Goal: Task Accomplishment & Management: Manage account settings

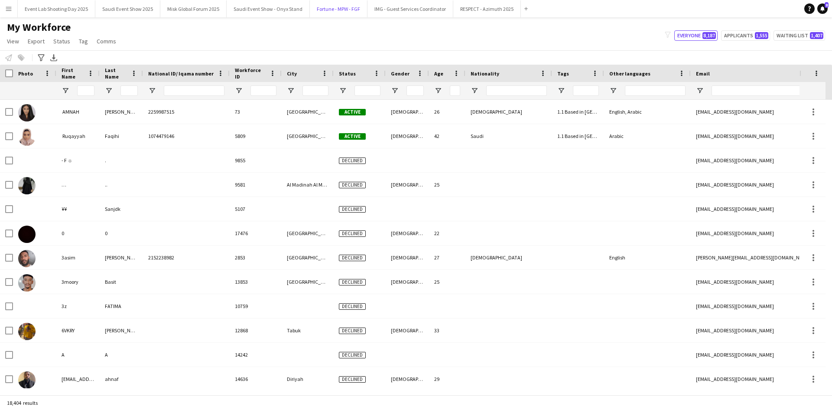
click at [331, 7] on button "Fortune - MPW - FGF Close" at bounding box center [339, 8] width 58 height 17
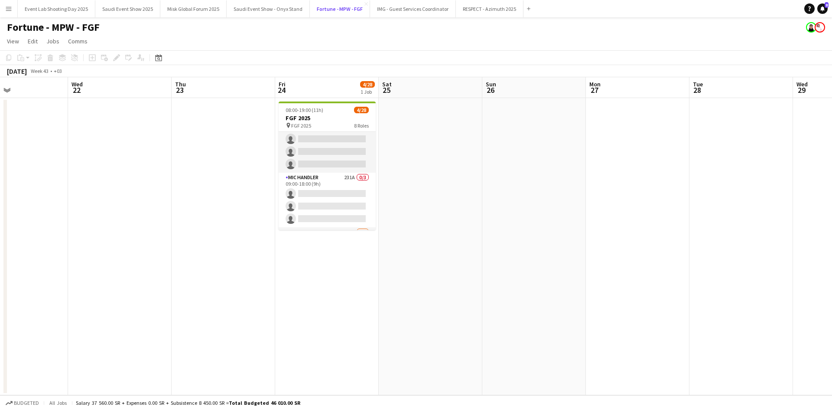
scroll to position [213, 0]
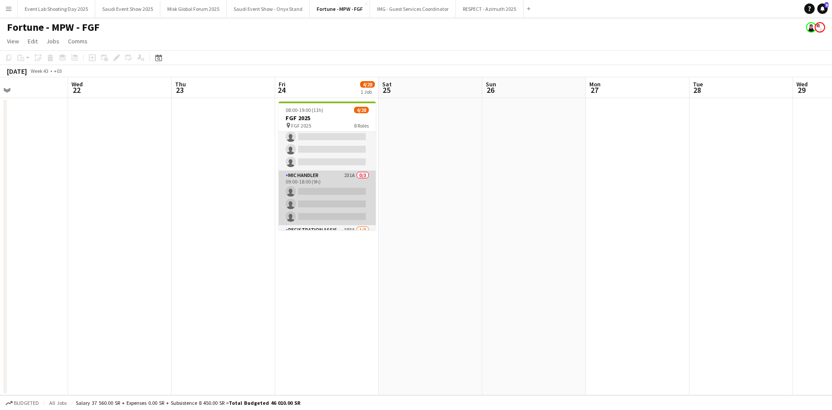
click at [320, 179] on app-card-role "Mic Handler 231A 0/3 09:00-18:00 (9h) single-neutral-actions single-neutral-act…" at bounding box center [327, 197] width 97 height 55
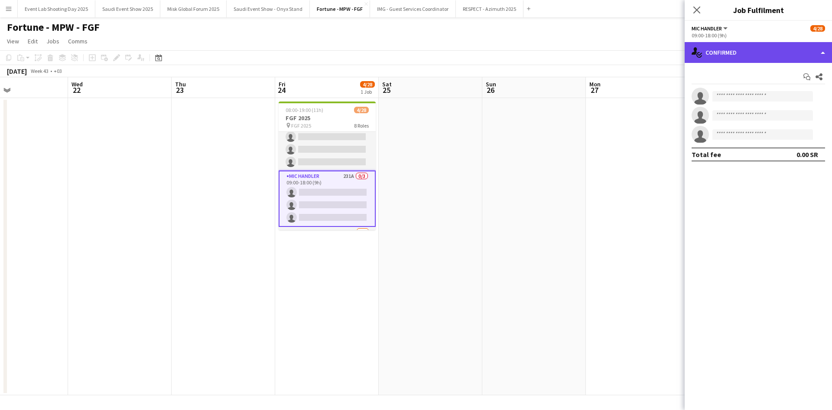
click at [703, 57] on div "single-neutral-actions-check-2 Confirmed" at bounding box center [758, 52] width 147 height 21
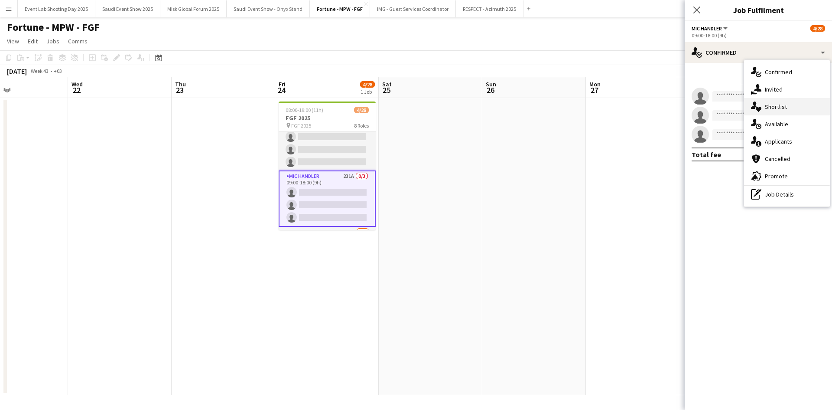
click at [773, 111] on div "single-neutral-actions-heart Shortlist" at bounding box center [787, 106] width 86 height 17
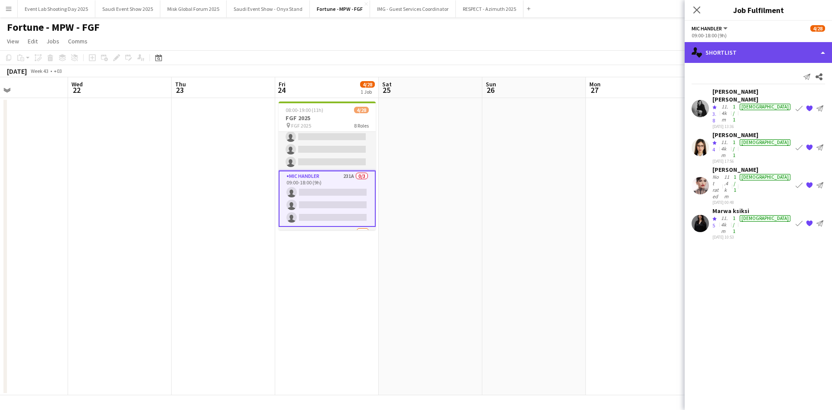
click at [734, 52] on div "single-neutral-actions-heart Shortlist" at bounding box center [758, 52] width 147 height 21
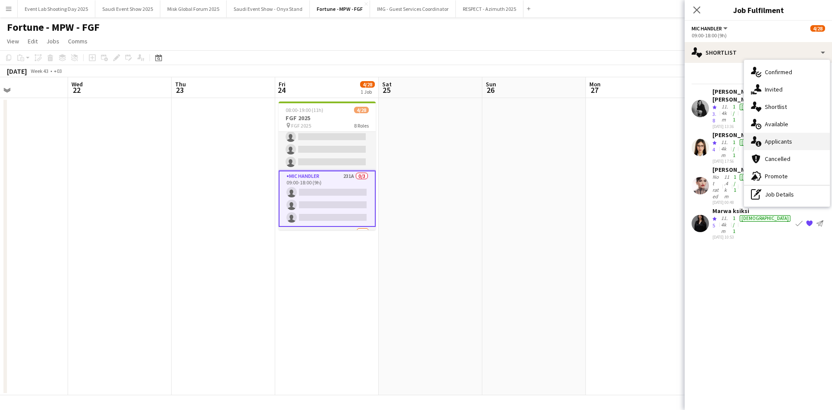
click at [761, 141] on icon "single-neutral-actions-information" at bounding box center [756, 141] width 10 height 10
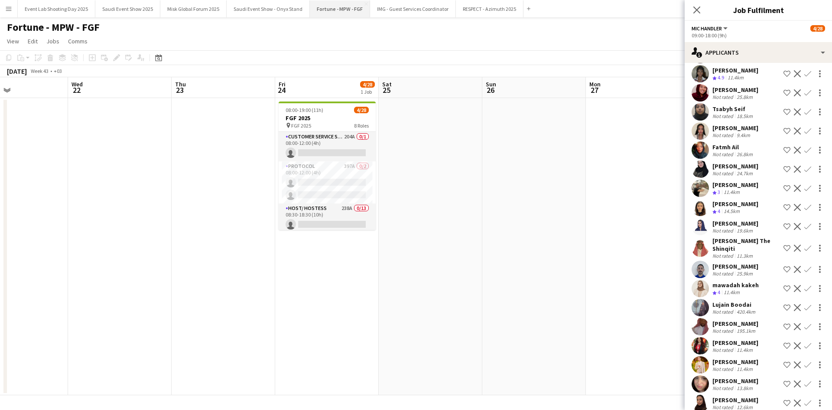
scroll to position [0, 0]
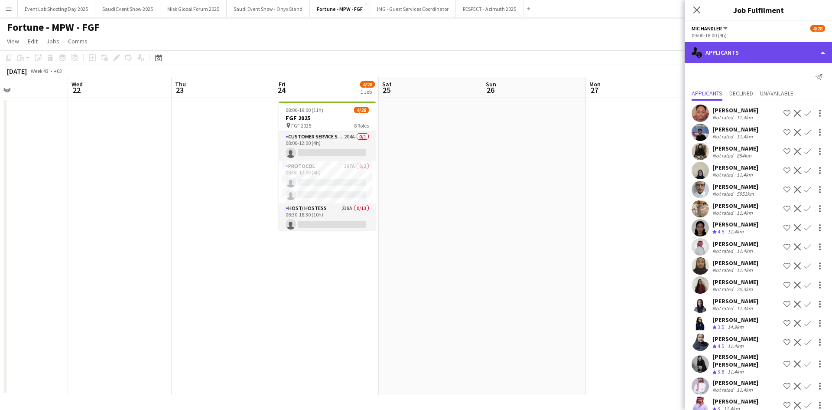
click at [717, 49] on div "single-neutral-actions-information Applicants" at bounding box center [758, 52] width 147 height 21
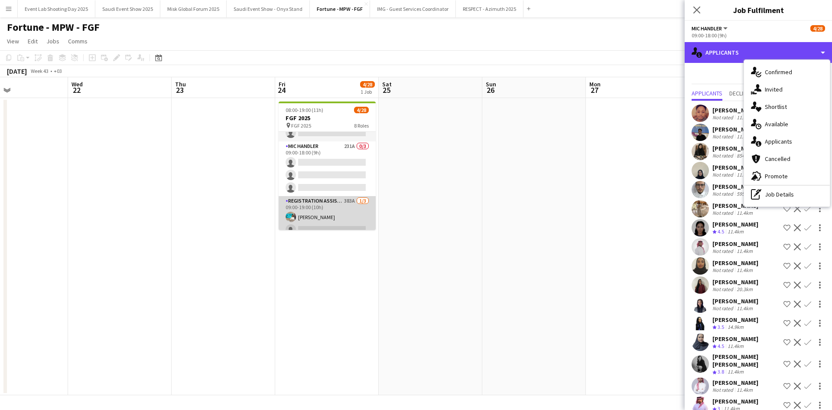
scroll to position [244, 0]
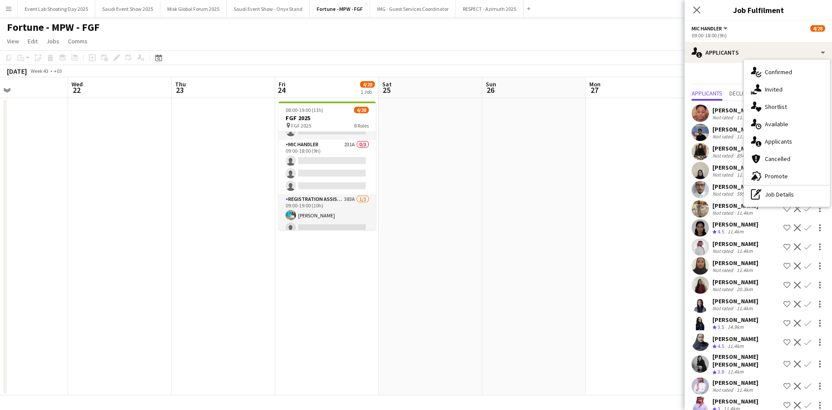
click at [306, 332] on app-date-cell "08:00-19:00 (11h) 4/28 FGF 2025 pin FGF 2025 8 Roles Customer Service Staff 204…" at bounding box center [327, 246] width 104 height 297
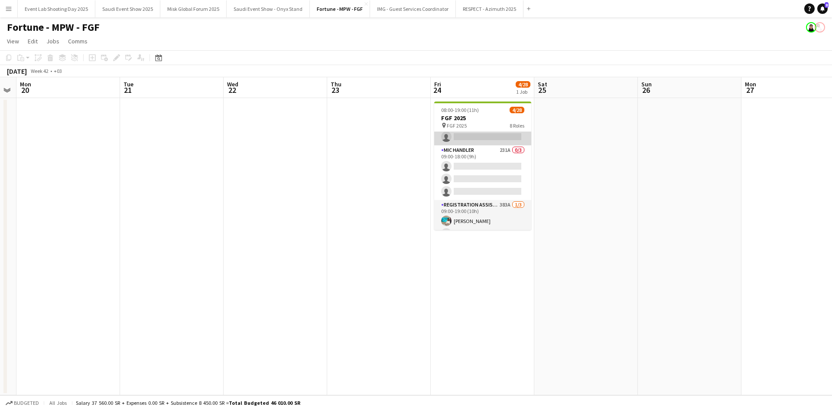
scroll to position [237, 0]
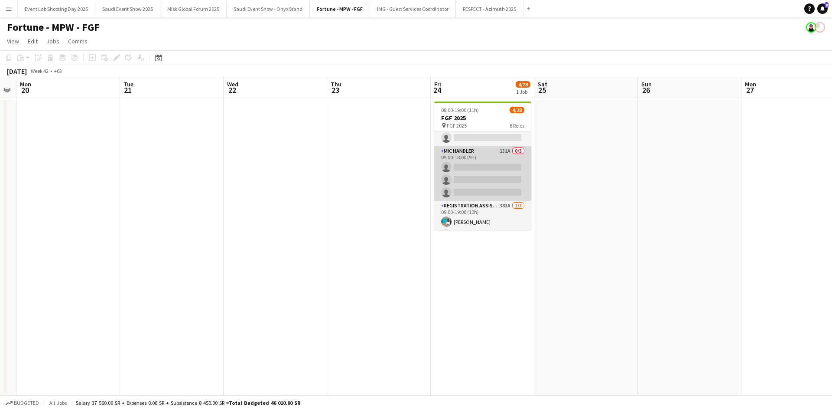
click at [478, 181] on app-card-role "Mic Handler 231A 0/3 09:00-18:00 (9h) single-neutral-actions single-neutral-act…" at bounding box center [482, 173] width 97 height 55
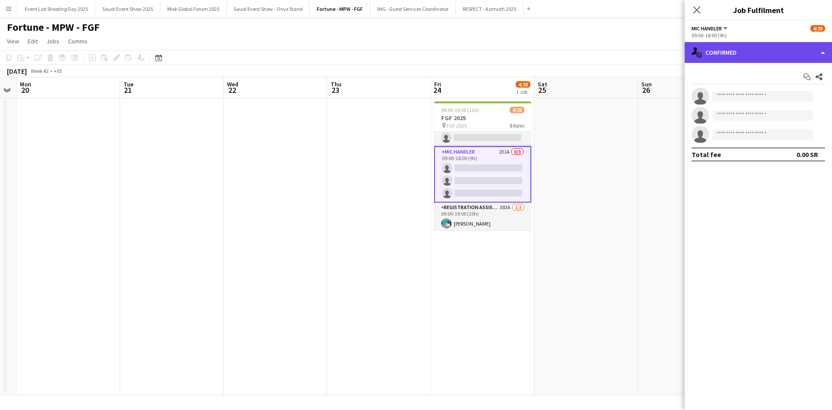
click at [723, 62] on div "single-neutral-actions-check-2 Confirmed" at bounding box center [758, 52] width 147 height 21
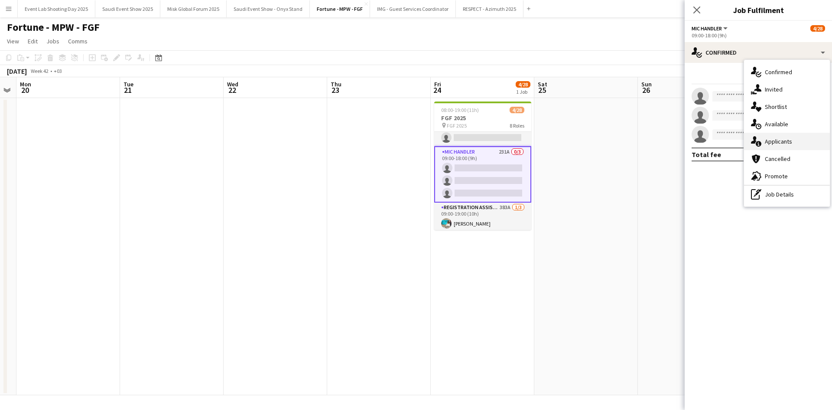
click at [774, 141] on span "Applicants" at bounding box center [778, 141] width 27 height 8
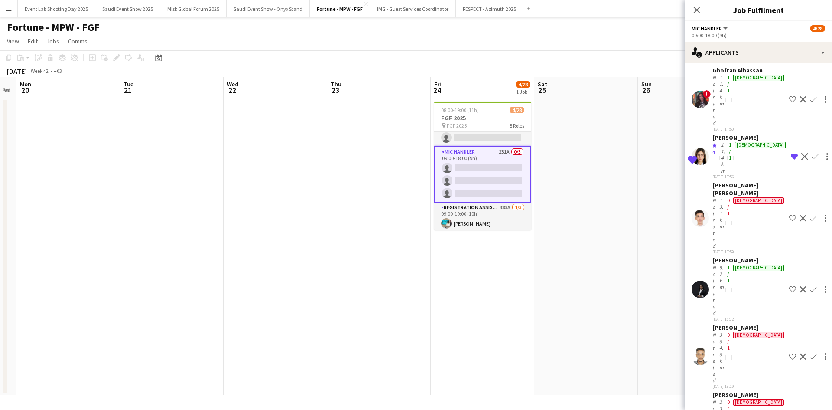
scroll to position [0, 0]
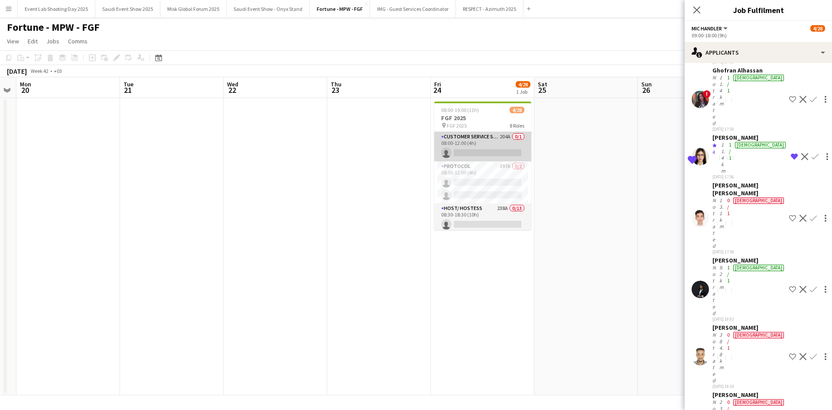
click at [485, 143] on app-card-role "Customer Service Staff 204A 0/1 08:00-12:00 (4h) single-neutral-actions" at bounding box center [482, 146] width 97 height 29
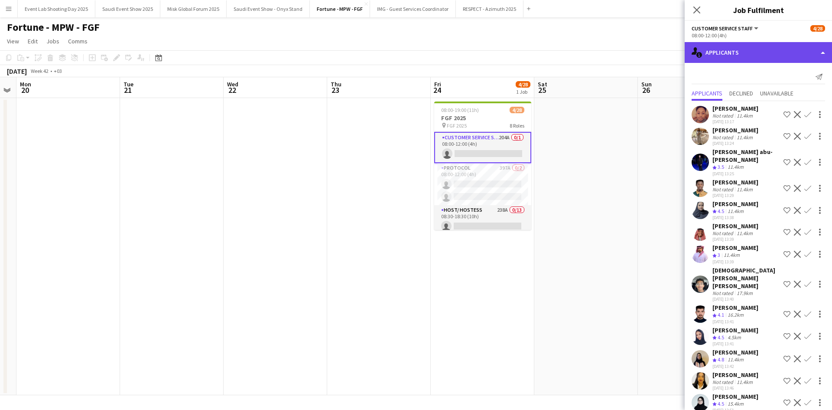
click at [761, 45] on div "single-neutral-actions-information Applicants" at bounding box center [758, 52] width 147 height 21
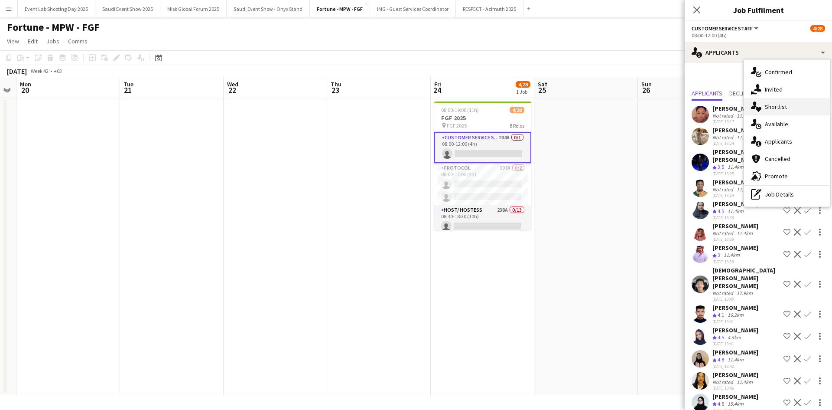
click at [779, 102] on div "single-neutral-actions-heart Shortlist" at bounding box center [787, 106] width 86 height 17
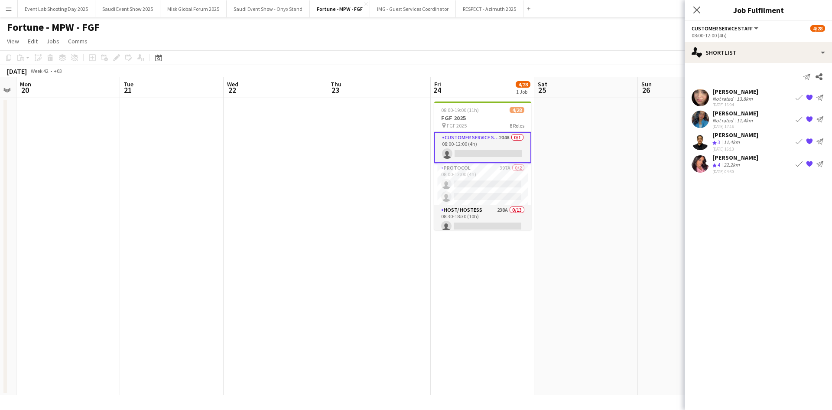
click at [704, 124] on app-user-avatar at bounding box center [700, 119] width 17 height 17
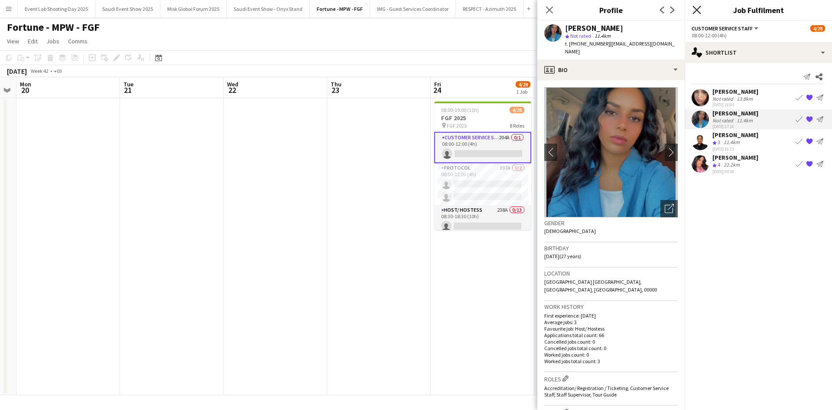
click at [697, 10] on icon at bounding box center [697, 10] width 8 height 8
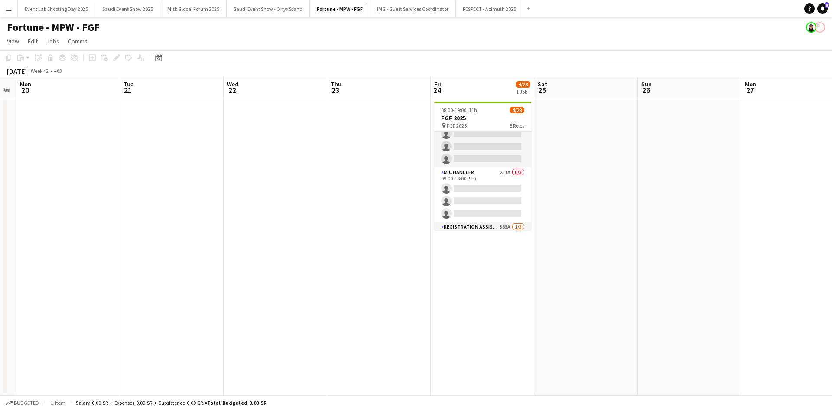
scroll to position [240, 0]
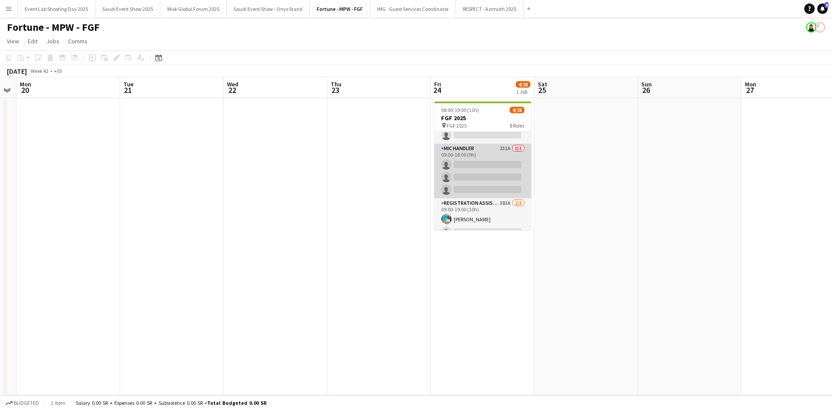
click at [470, 184] on app-card-role "Mic Handler 231A 0/3 09:00-18:00 (9h) single-neutral-actions single-neutral-act…" at bounding box center [482, 170] width 97 height 55
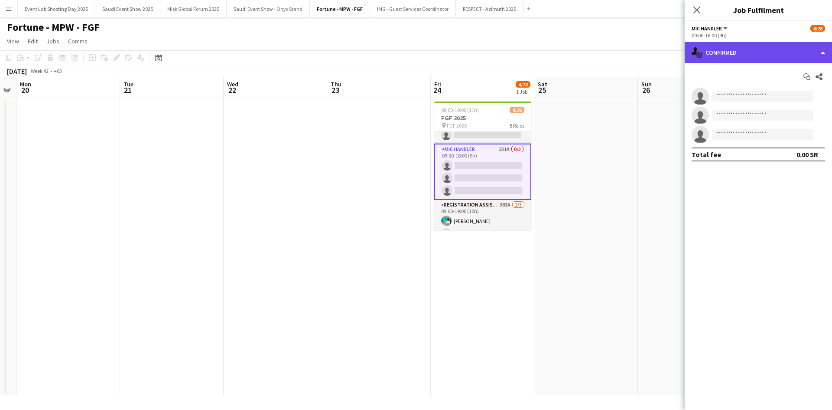
click at [732, 49] on div "single-neutral-actions-check-2 Confirmed" at bounding box center [758, 52] width 147 height 21
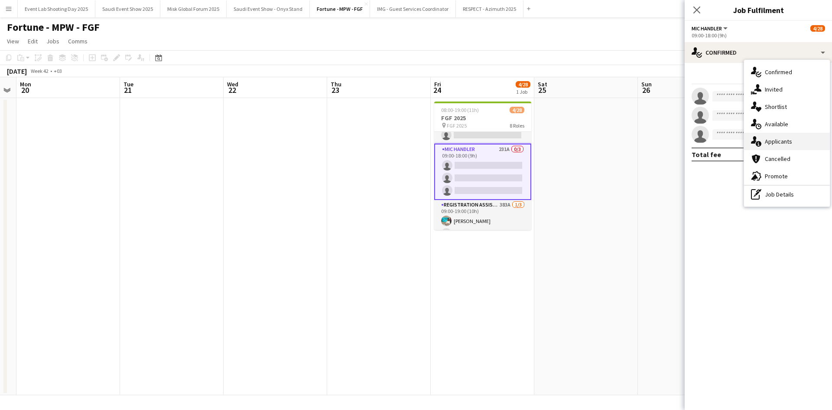
click at [771, 145] on span "Applicants" at bounding box center [778, 141] width 27 height 8
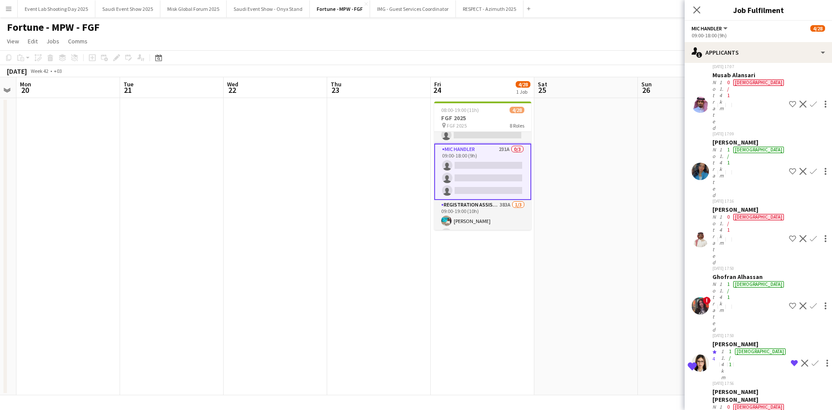
scroll to position [5818, 0]
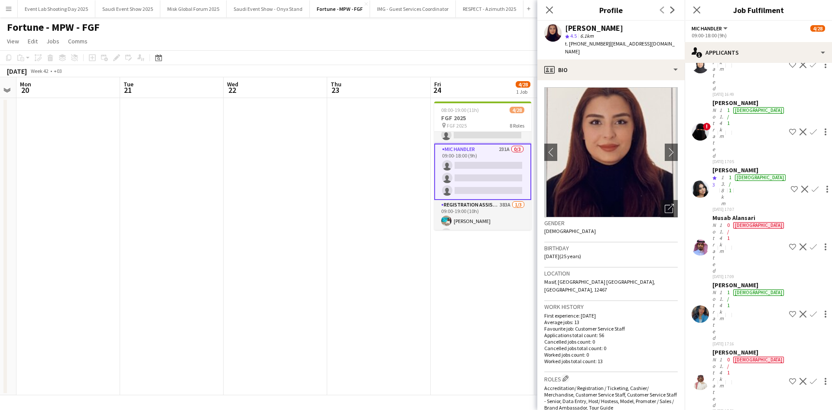
scroll to position [5671, 0]
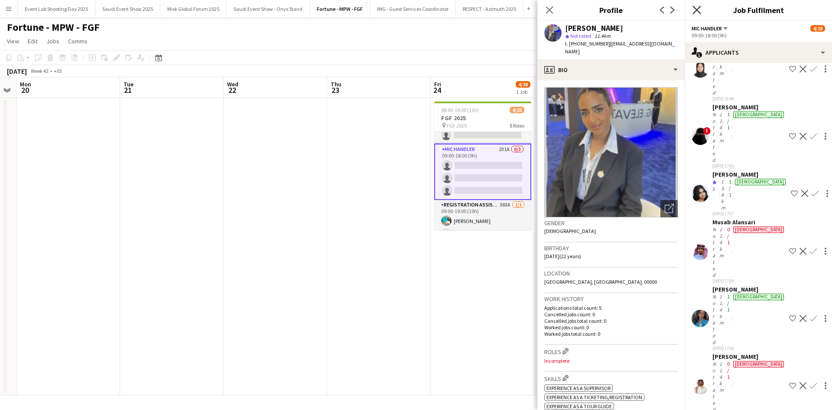
click at [698, 6] on icon "Close pop-in" at bounding box center [697, 10] width 8 height 8
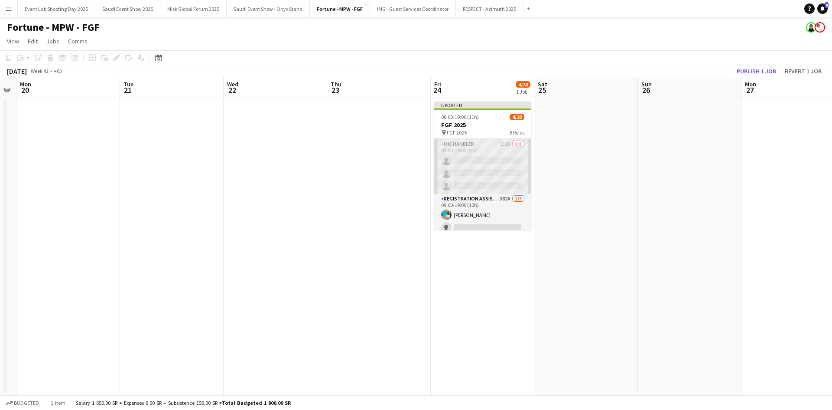
scroll to position [260, 0]
click at [462, 157] on app-card-role "Mic Handler 231A 0/3 09:00-18:00 (9h) single-neutral-actions single-neutral-act…" at bounding box center [482, 157] width 97 height 55
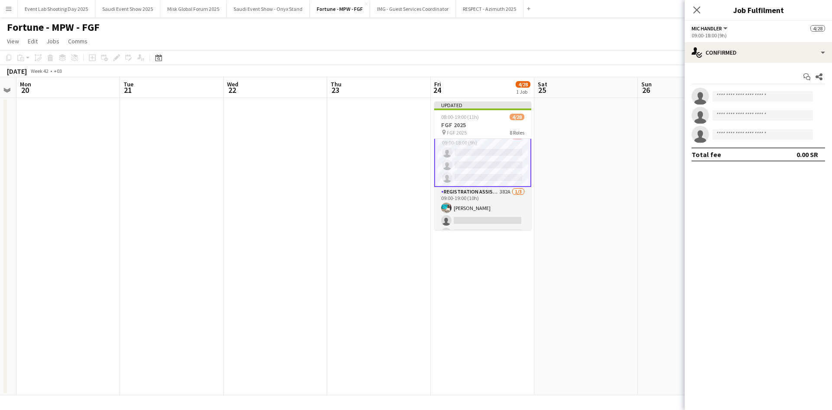
scroll to position [261, 0]
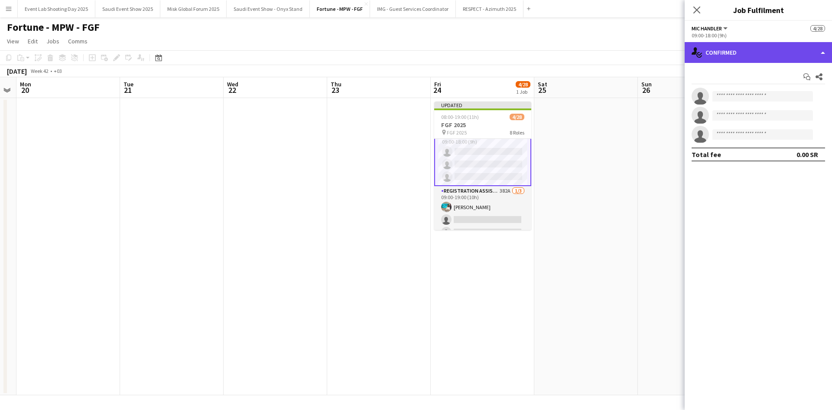
click at [725, 53] on div "single-neutral-actions-check-2 Confirmed" at bounding box center [758, 52] width 147 height 21
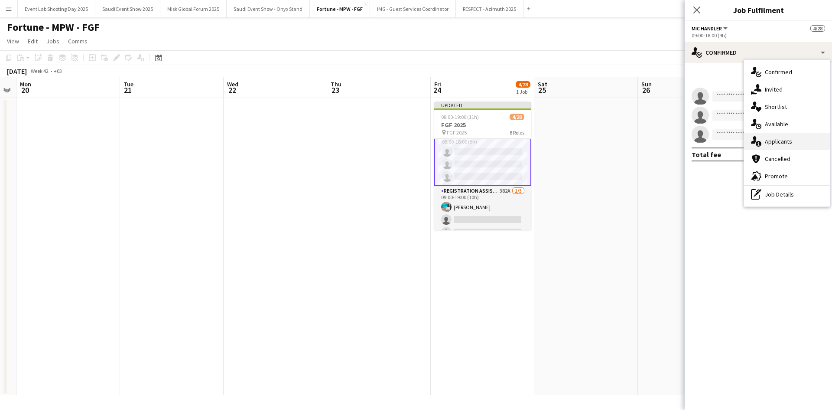
click at [788, 146] on div "single-neutral-actions-information Applicants" at bounding box center [787, 141] width 86 height 17
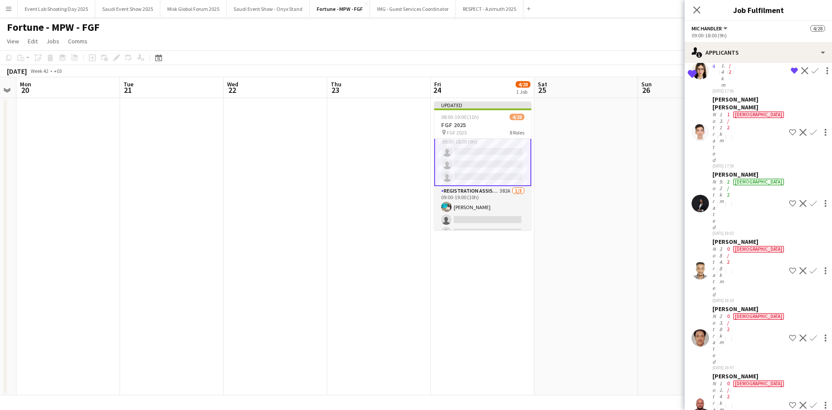
scroll to position [6256, 0]
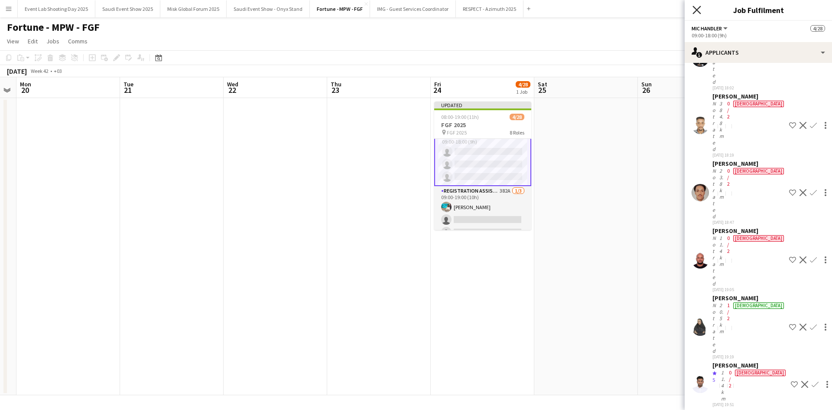
click at [696, 11] on icon at bounding box center [697, 10] width 8 height 8
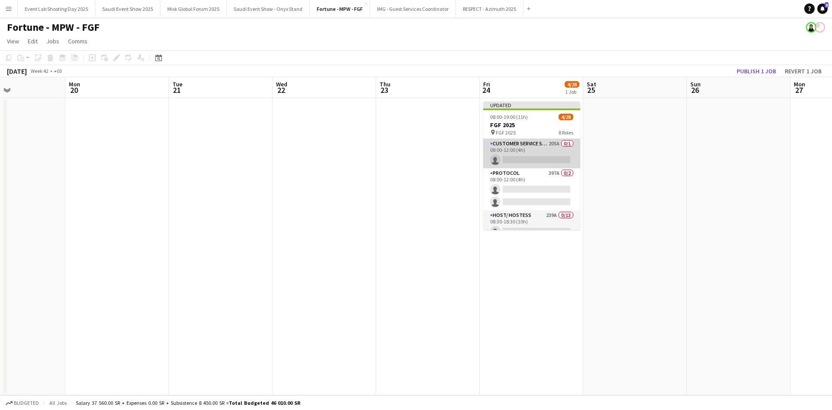
click at [532, 149] on app-card-role "Customer Service Staff 205A 0/1 08:00-12:00 (4h) single-neutral-actions" at bounding box center [531, 153] width 97 height 29
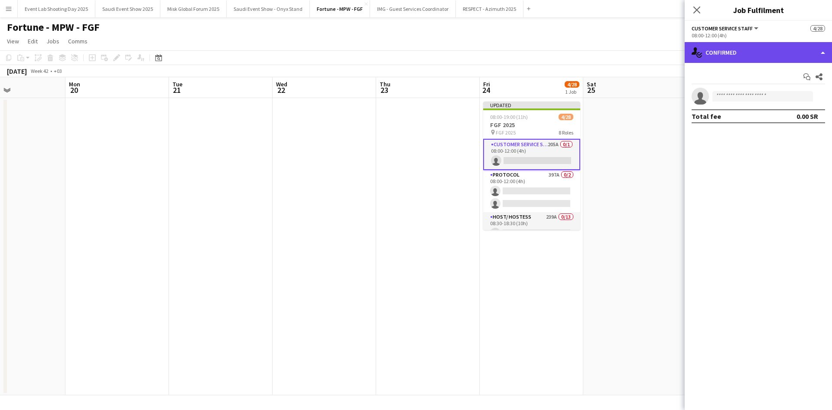
click at [740, 49] on div "single-neutral-actions-check-2 Confirmed" at bounding box center [758, 52] width 147 height 21
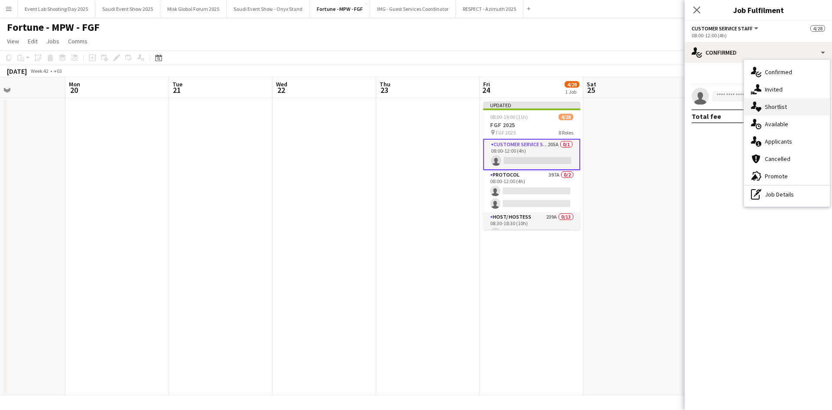
click at [782, 111] on span "Shortlist" at bounding box center [776, 107] width 22 height 8
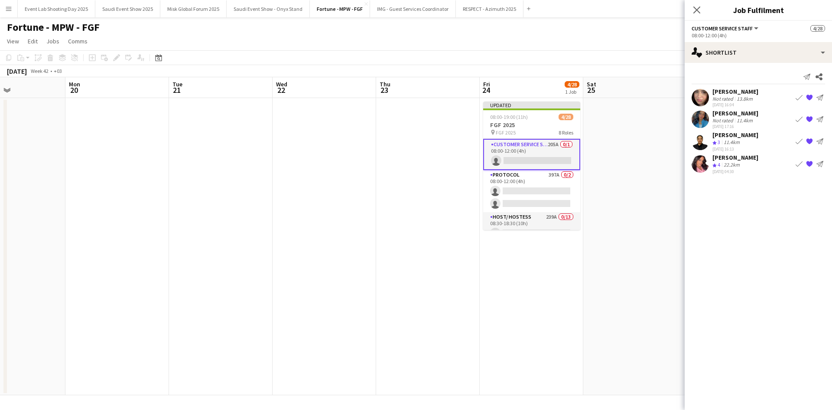
click at [743, 130] on app-shortlist-tab "Ghala Fawaz Not rated 13.8km 11-09-2025 16:04 Book crew {{ spriteTitle }} Send …" at bounding box center [758, 131] width 147 height 86
click at [744, 123] on div "11.4km" at bounding box center [745, 120] width 20 height 7
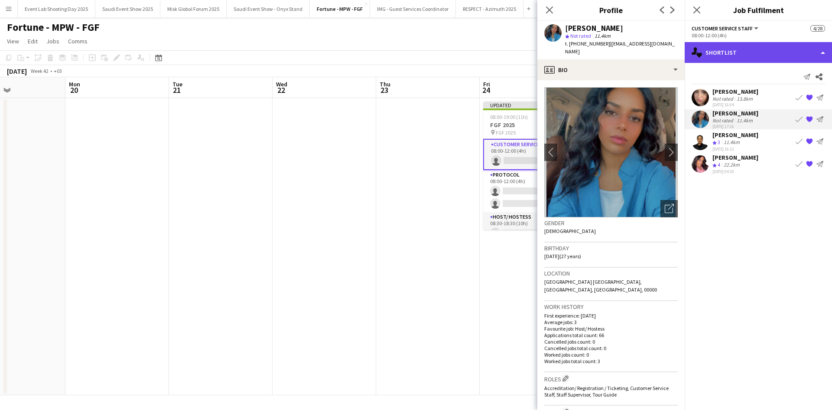
click at [730, 51] on div "single-neutral-actions-heart Shortlist" at bounding box center [758, 52] width 147 height 21
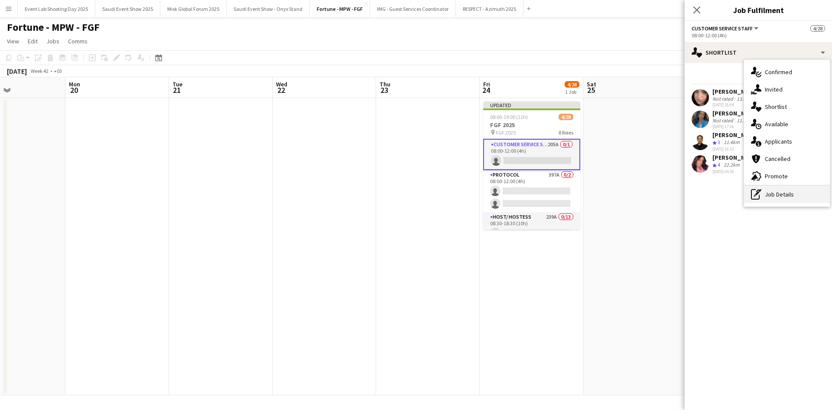
click at [775, 193] on div "pen-write Job Details" at bounding box center [787, 193] width 86 height 17
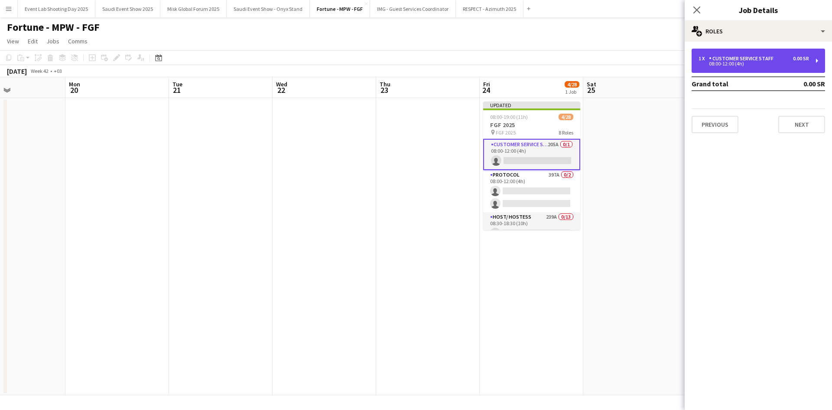
click at [724, 62] on div "08:00-12:00 (4h)" at bounding box center [754, 64] width 111 height 4
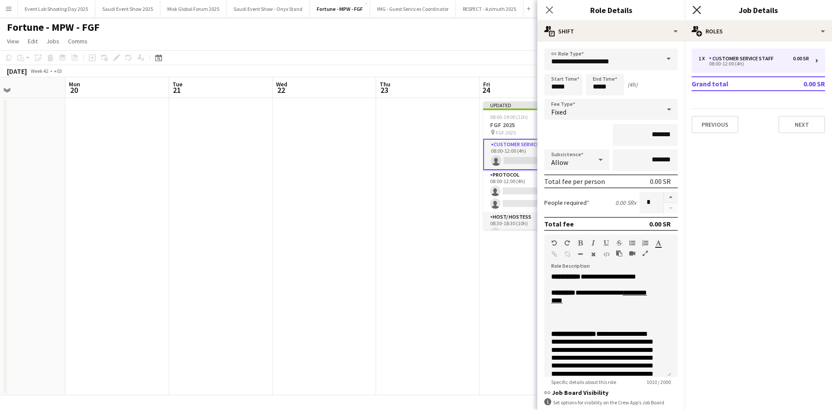
click at [695, 11] on icon "Close pop-in" at bounding box center [697, 10] width 8 height 8
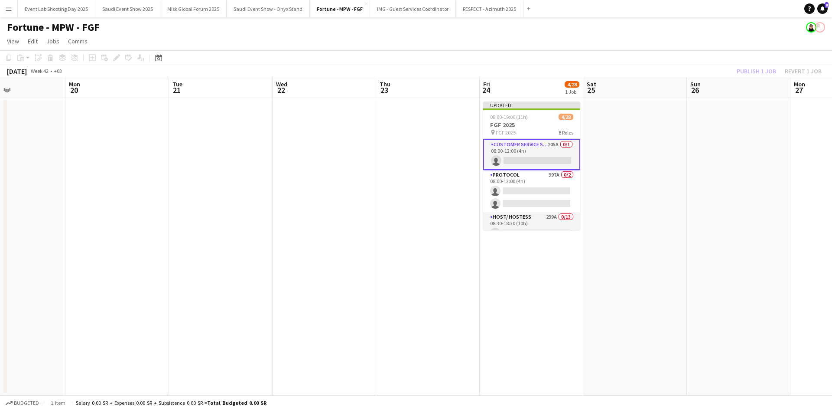
click at [520, 144] on app-card-role "Customer Service Staff 205A 0/1 08:00-12:00 (4h) single-neutral-actions" at bounding box center [531, 154] width 97 height 31
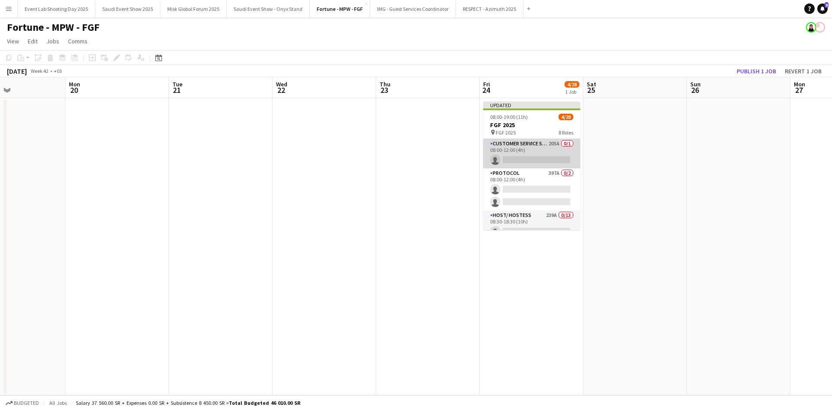
click at [520, 144] on app-card-role "Customer Service Staff 205A 0/1 08:00-12:00 (4h) single-neutral-actions" at bounding box center [531, 153] width 97 height 29
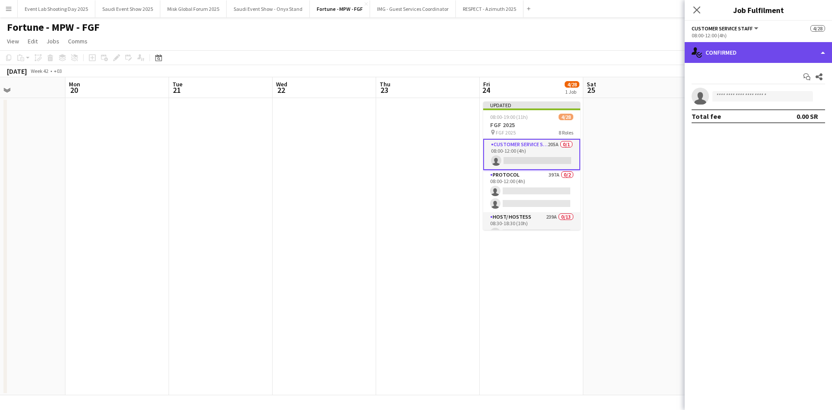
click at [736, 48] on div "single-neutral-actions-check-2 Confirmed" at bounding box center [758, 52] width 147 height 21
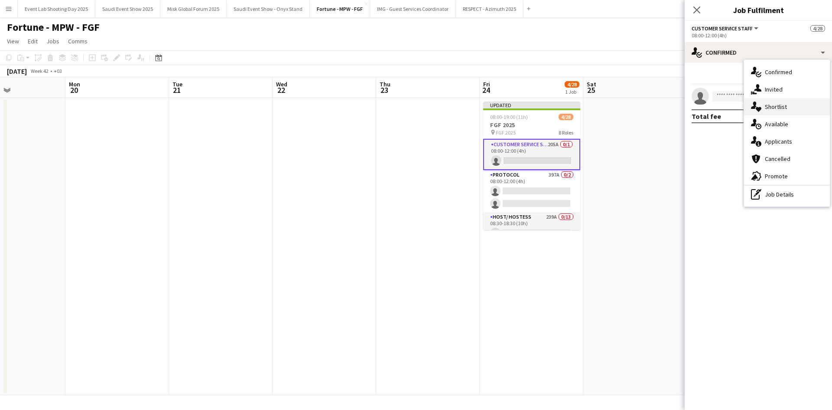
click at [780, 107] on span "Shortlist" at bounding box center [776, 107] width 22 height 8
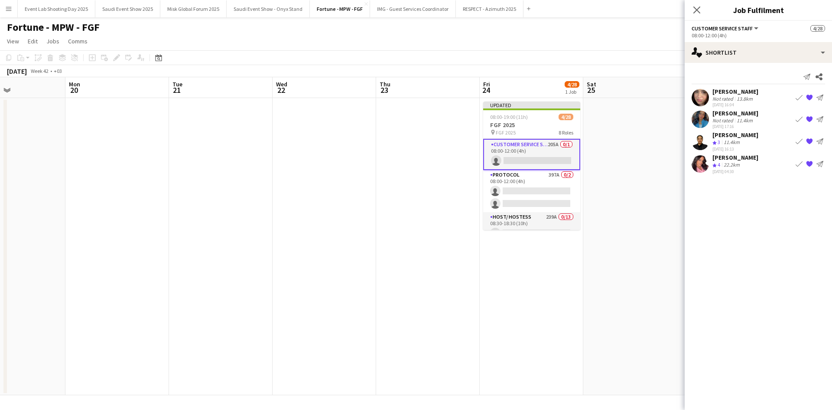
click at [712, 139] on div "Crew rating 3" at bounding box center [717, 142] width 10 height 7
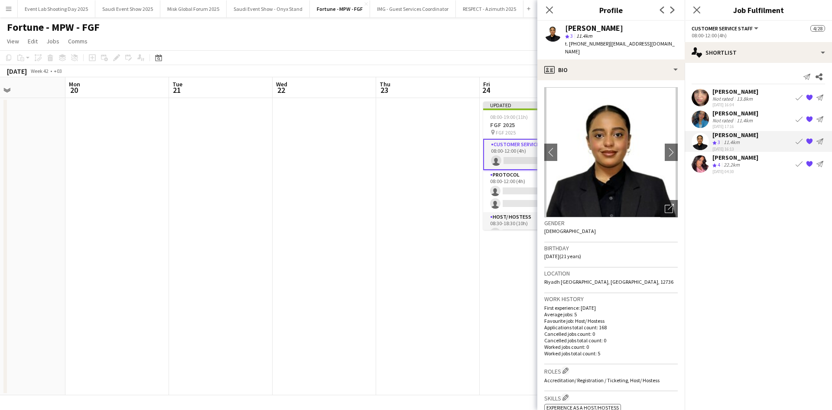
click at [715, 95] on div "Not rated" at bounding box center [723, 98] width 23 height 7
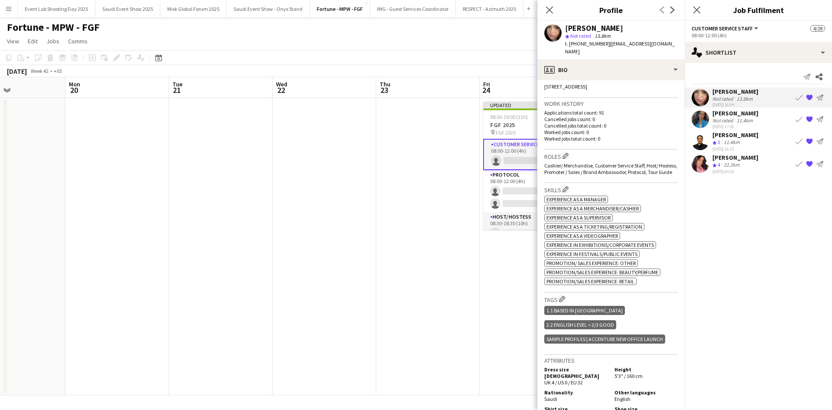
scroll to position [195, 0]
click at [696, 141] on app-user-avatar at bounding box center [700, 141] width 17 height 17
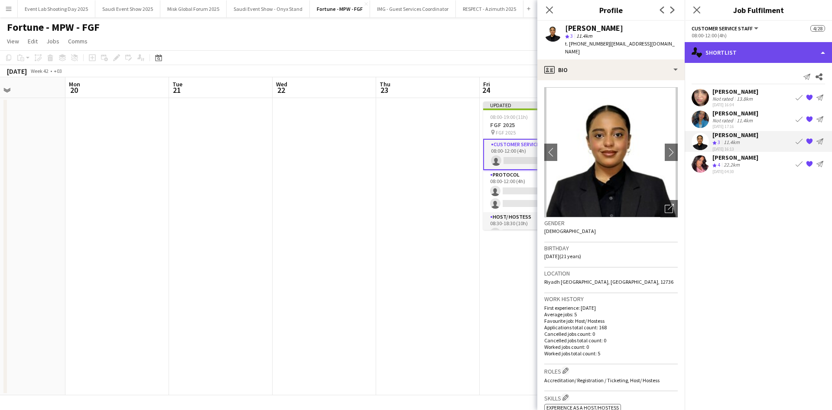
click at [720, 54] on div "single-neutral-actions-heart Shortlist" at bounding box center [758, 52] width 147 height 21
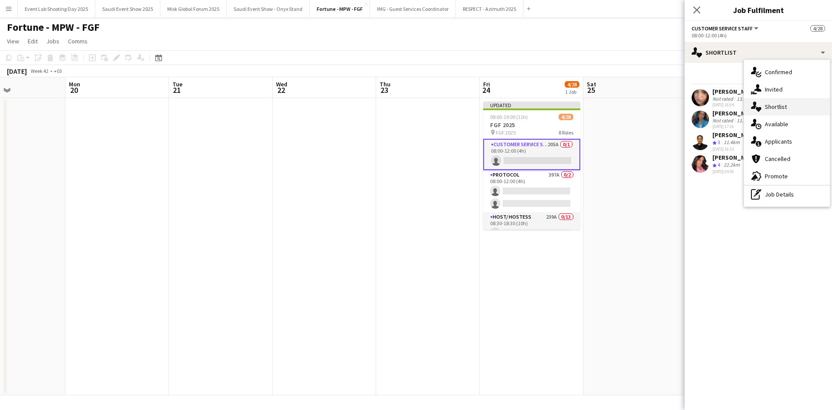
click at [780, 107] on span "Shortlist" at bounding box center [776, 107] width 22 height 8
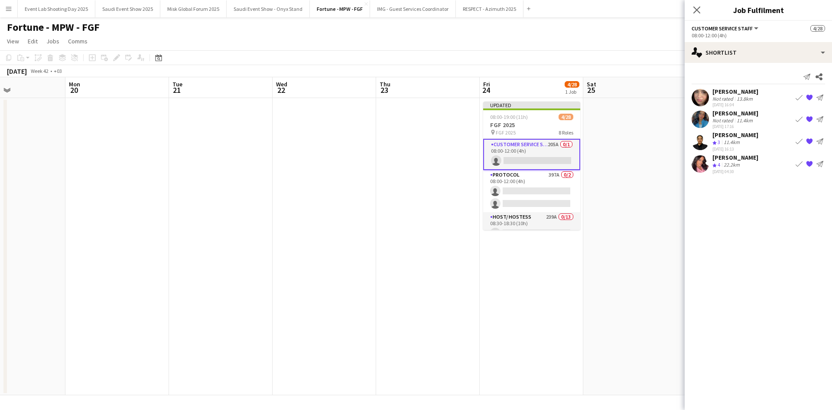
click at [808, 96] on app-icon "{{ spriteTitle }}" at bounding box center [809, 97] width 7 height 7
click at [810, 142] on app-icon "{{ spriteTitle }}" at bounding box center [809, 141] width 7 height 7
click at [697, 6] on icon "Close pop-in" at bounding box center [697, 10] width 8 height 8
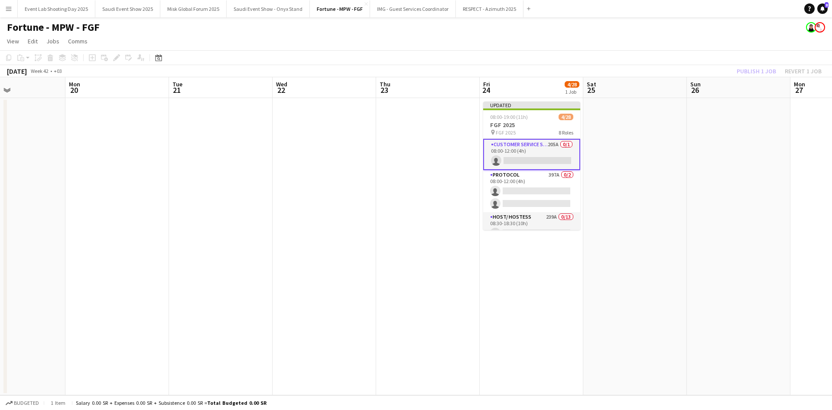
click at [505, 144] on app-card-role "Customer Service Staff 205A 0/1 08:00-12:00 (4h) single-neutral-actions" at bounding box center [531, 154] width 97 height 31
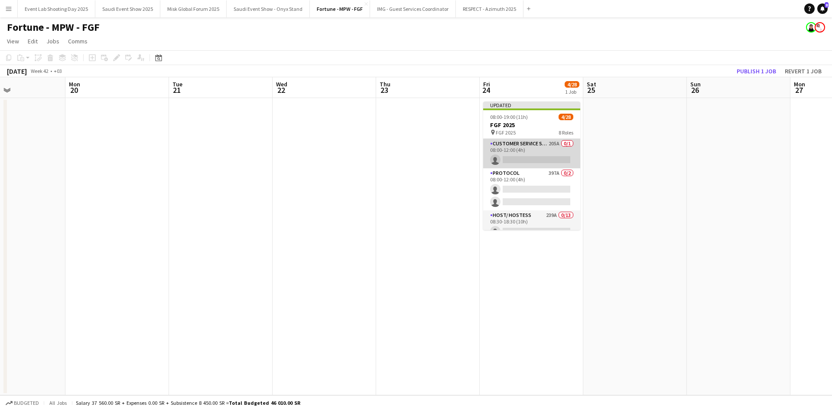
click at [527, 150] on app-card-role "Customer Service Staff 205A 0/1 08:00-12:00 (4h) single-neutral-actions" at bounding box center [531, 153] width 97 height 29
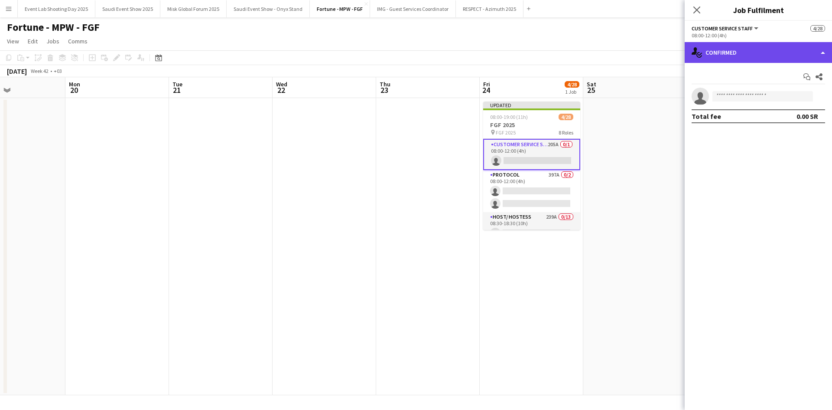
click at [721, 42] on div "single-neutral-actions-check-2 Confirmed" at bounding box center [758, 52] width 147 height 21
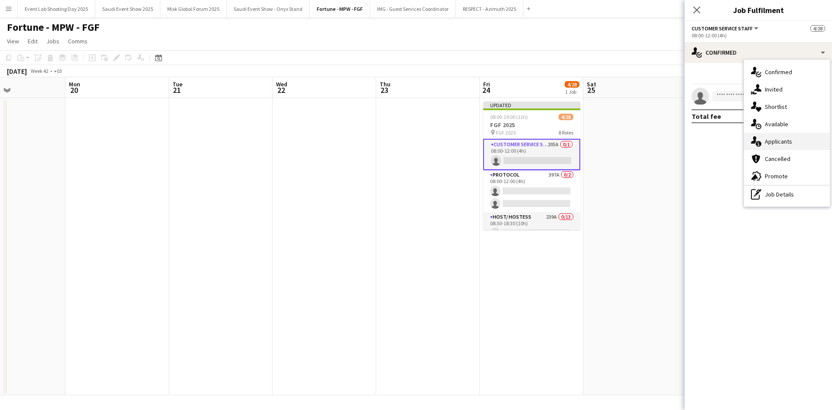
click at [774, 137] on span "Applicants" at bounding box center [778, 141] width 27 height 8
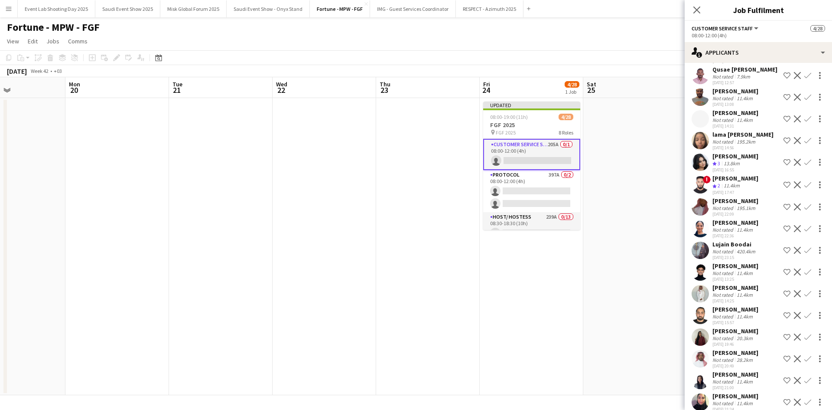
scroll to position [2588, 0]
click at [719, 247] on div "Lujain Boodai" at bounding box center [734, 244] width 45 height 8
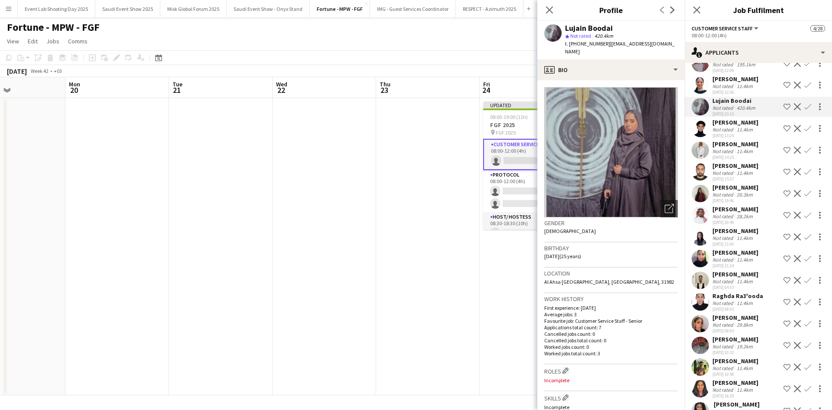
scroll to position [2753, 0]
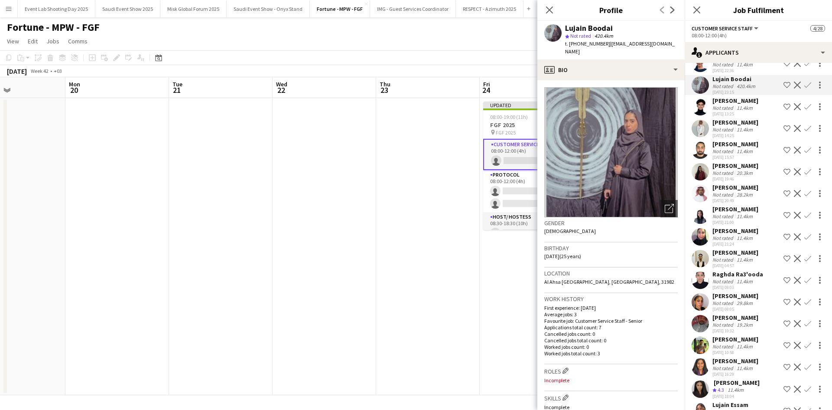
click at [702, 289] on app-user-avatar at bounding box center [700, 279] width 17 height 17
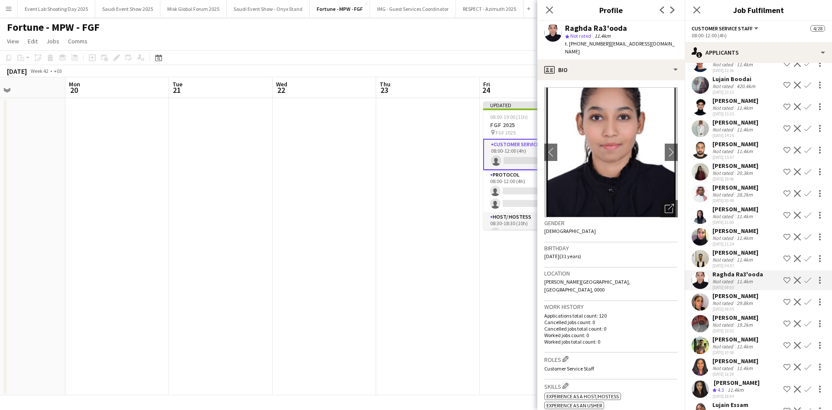
click at [716, 306] on div "Not rated" at bounding box center [723, 302] width 23 height 7
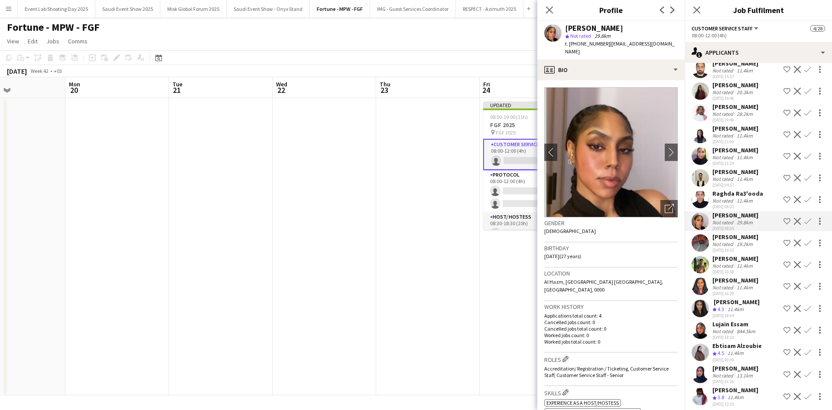
scroll to position [2834, 0]
click at [697, 294] on app-user-avatar at bounding box center [700, 284] width 17 height 17
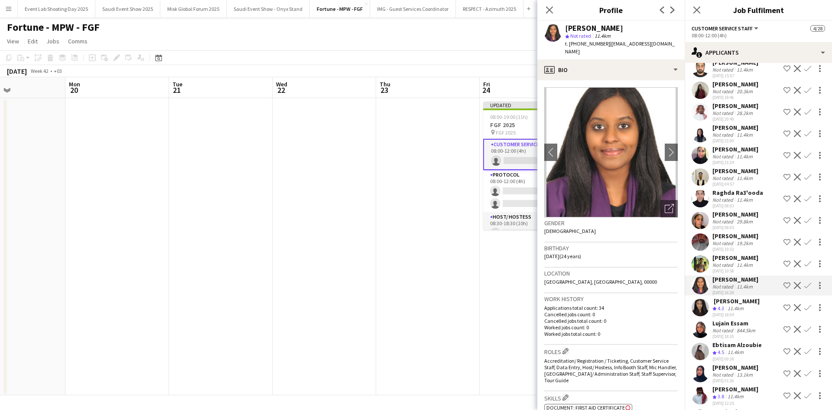
click at [703, 338] on app-user-avatar at bounding box center [700, 328] width 17 height 17
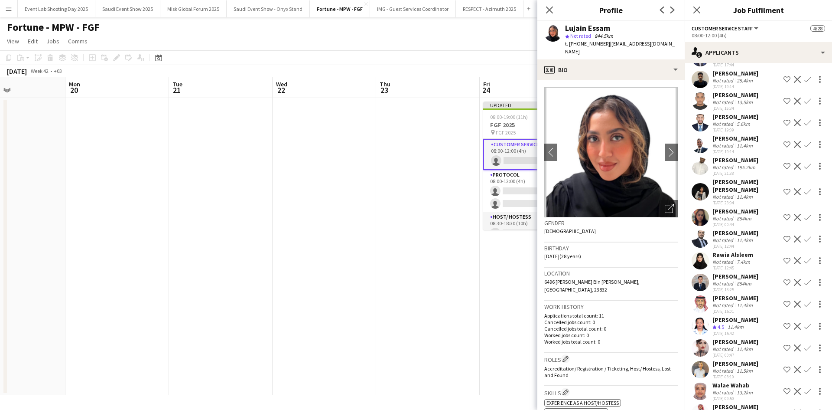
scroll to position [3528, 0]
click at [704, 200] on app-user-avatar at bounding box center [700, 190] width 17 height 17
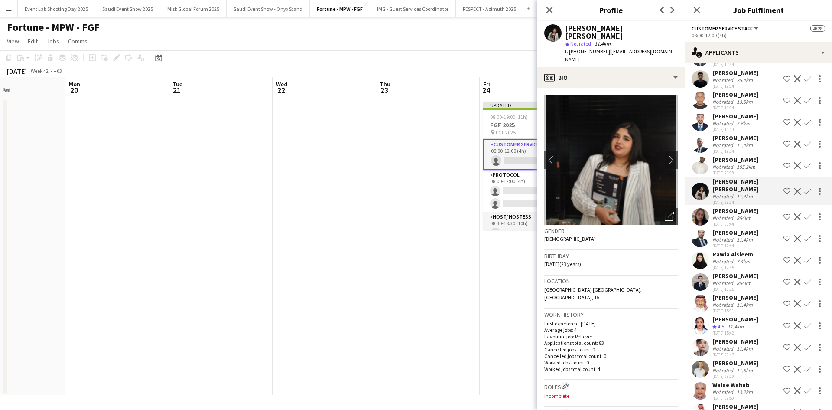
click at [731, 221] on div "Not rated" at bounding box center [723, 218] width 23 height 7
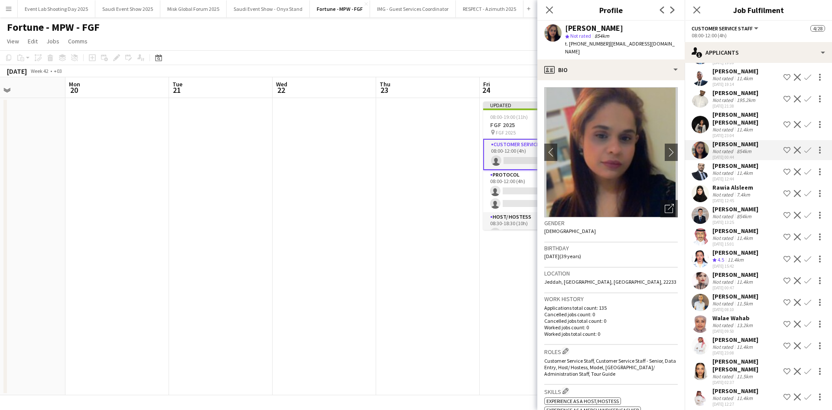
scroll to position [3633, 0]
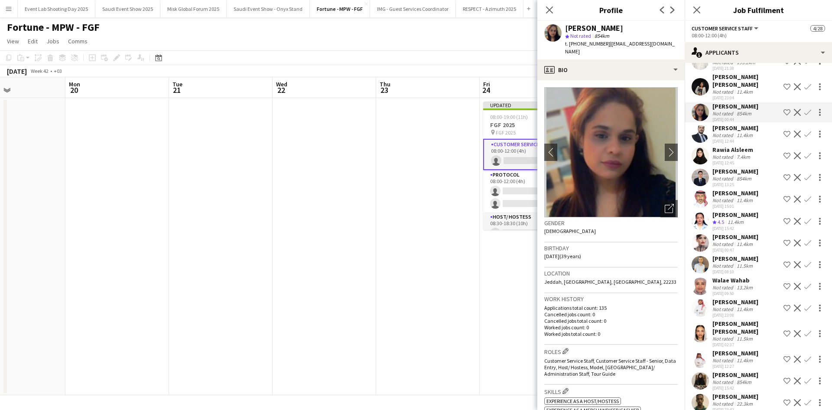
click at [715, 218] on div "[PERSON_NAME]" at bounding box center [735, 215] width 46 height 8
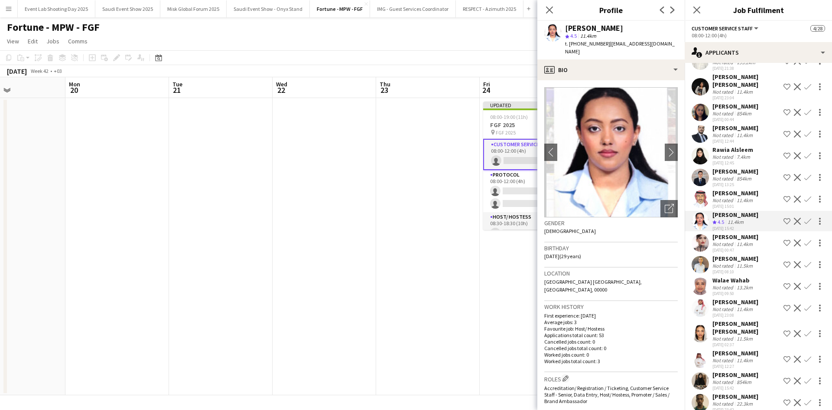
click at [784, 224] on app-icon "Shortlist crew" at bounding box center [787, 221] width 7 height 7
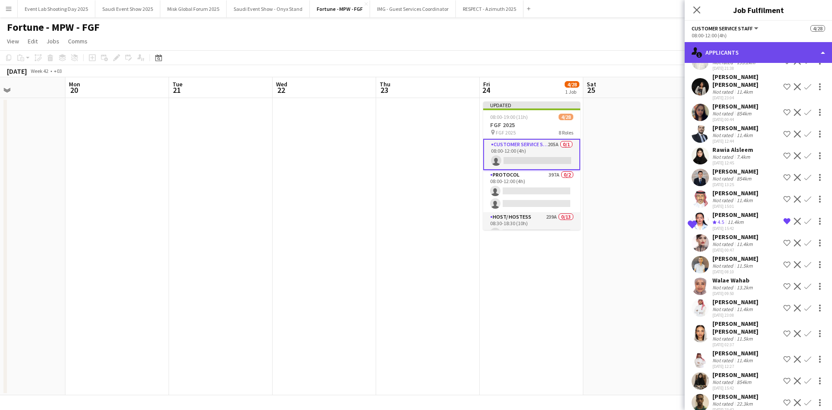
click at [750, 48] on div "single-neutral-actions-information Applicants" at bounding box center [758, 52] width 147 height 21
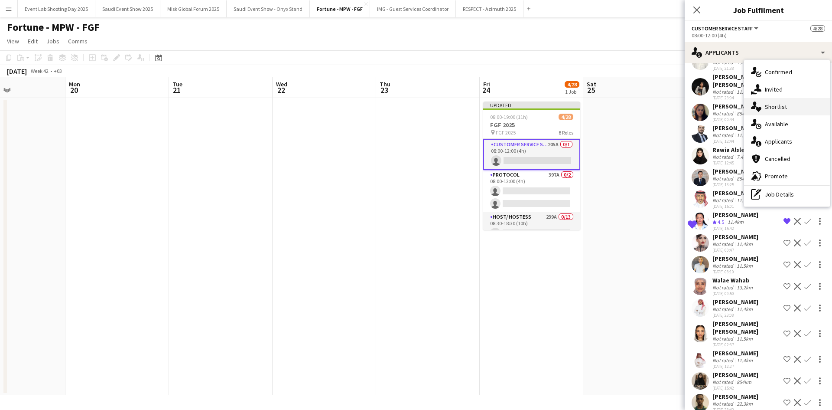
click at [780, 104] on span "Shortlist" at bounding box center [776, 107] width 22 height 8
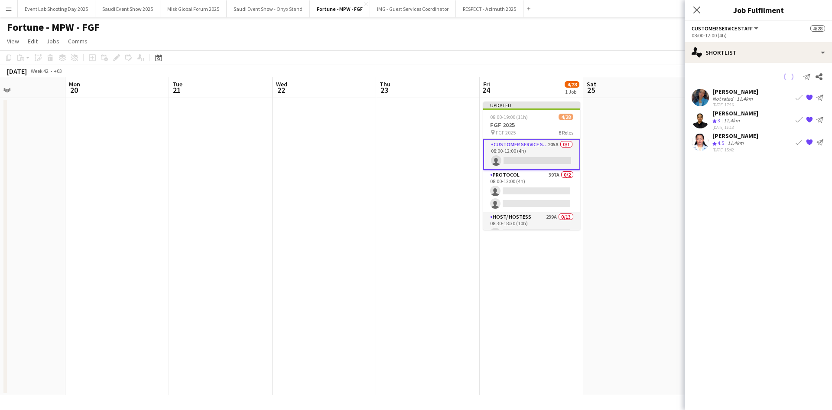
scroll to position [0, 0]
click at [696, 7] on icon "Close pop-in" at bounding box center [697, 10] width 8 height 8
